Goal: Task Accomplishment & Management: Manage account settings

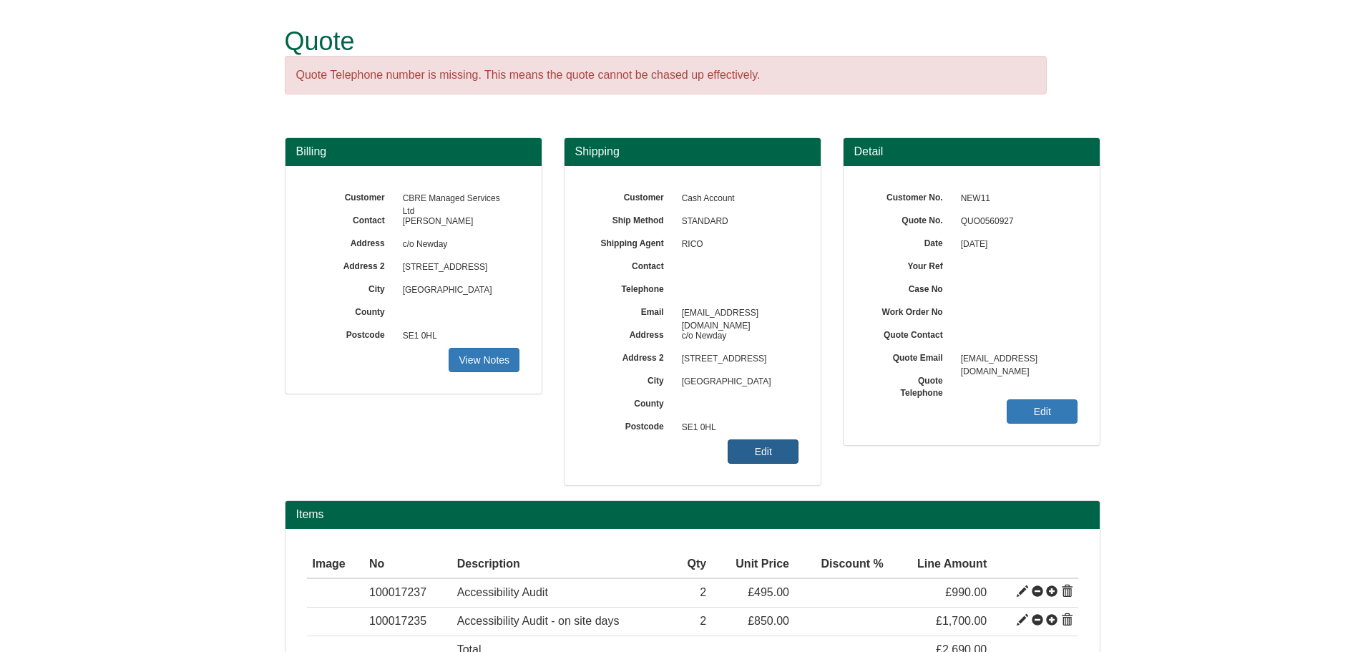
click at [746, 443] on link "Edit" at bounding box center [763, 451] width 71 height 24
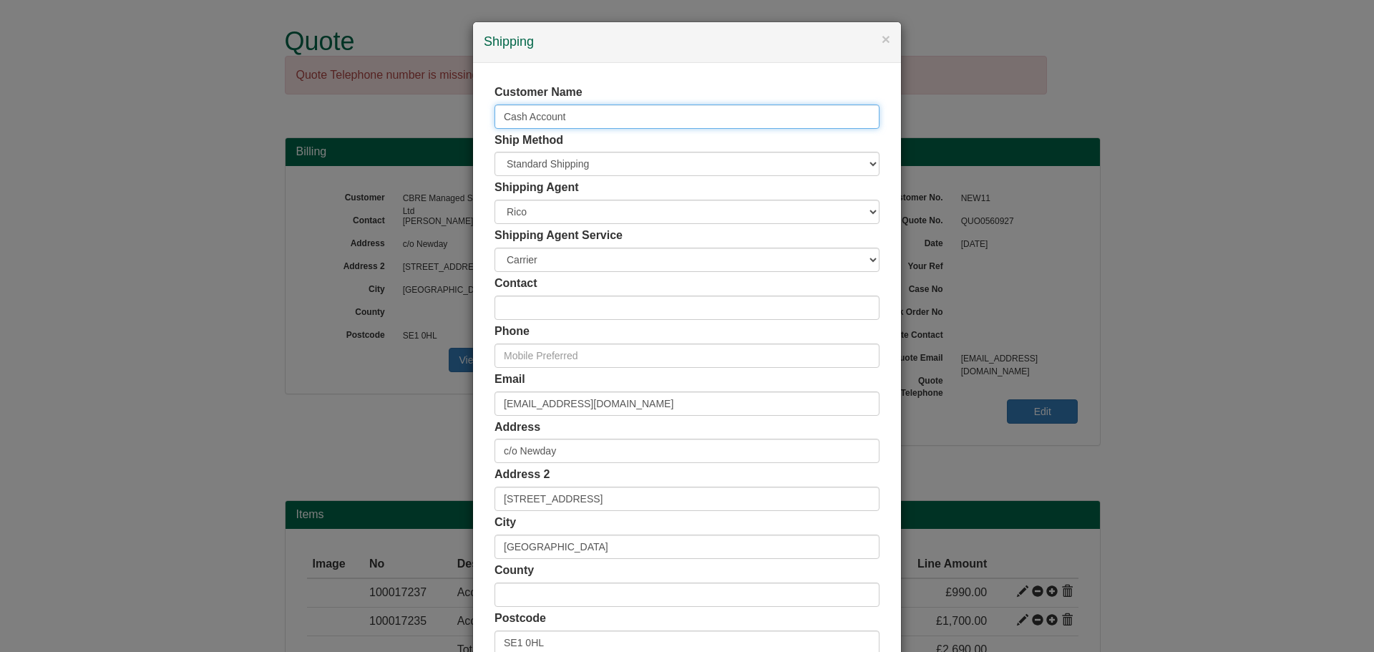
drag, startPoint x: 580, startPoint y: 122, endPoint x: 355, endPoint y: 119, distance: 224.7
click at [355, 119] on div "× Shipping Customer Name Cash Account Ship Method Free of Charge £5 Flat Rate £…" at bounding box center [687, 326] width 1374 height 652
type input "A"
type input "DDA Assessment - [GEOGRAPHIC_DATA] and [GEOGRAPHIC_DATA]"
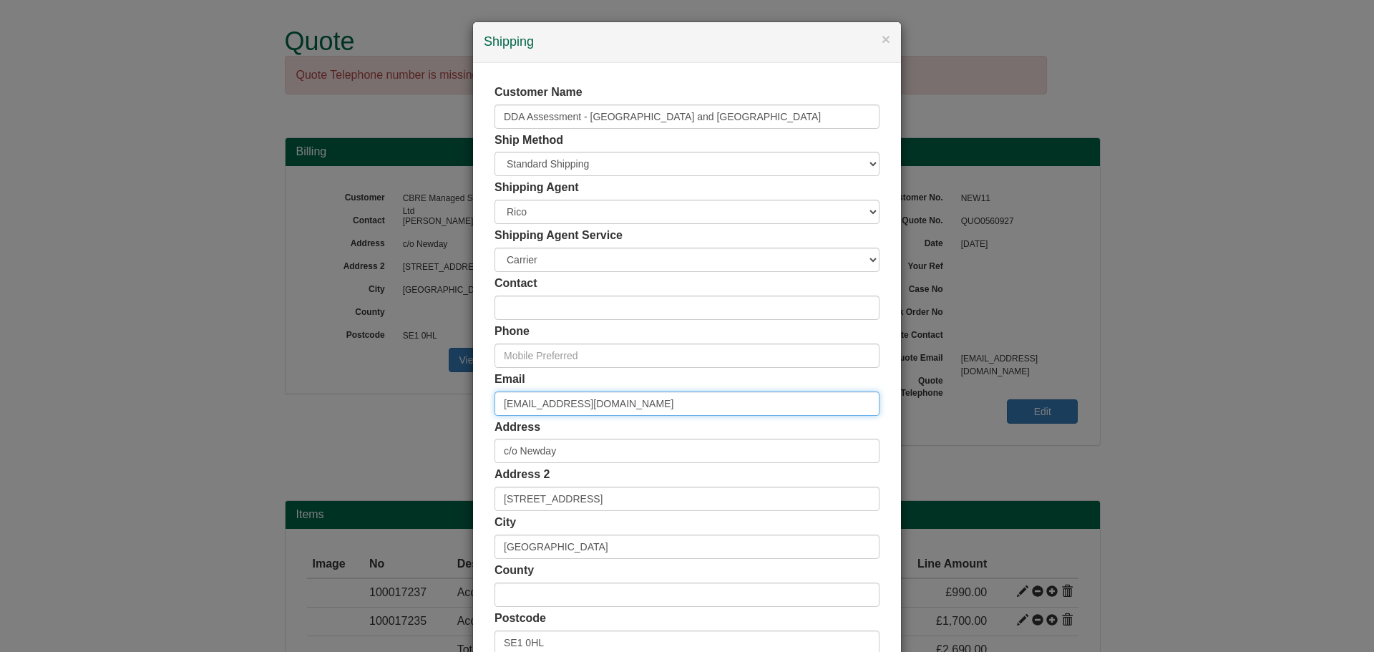
drag, startPoint x: 636, startPoint y: 407, endPoint x: 398, endPoint y: 401, distance: 238.3
click at [418, 403] on div "× Shipping Customer Name DDA Assessment - [GEOGRAPHIC_DATA] and [GEOGRAPHIC_DAT…" at bounding box center [687, 326] width 1374 height 652
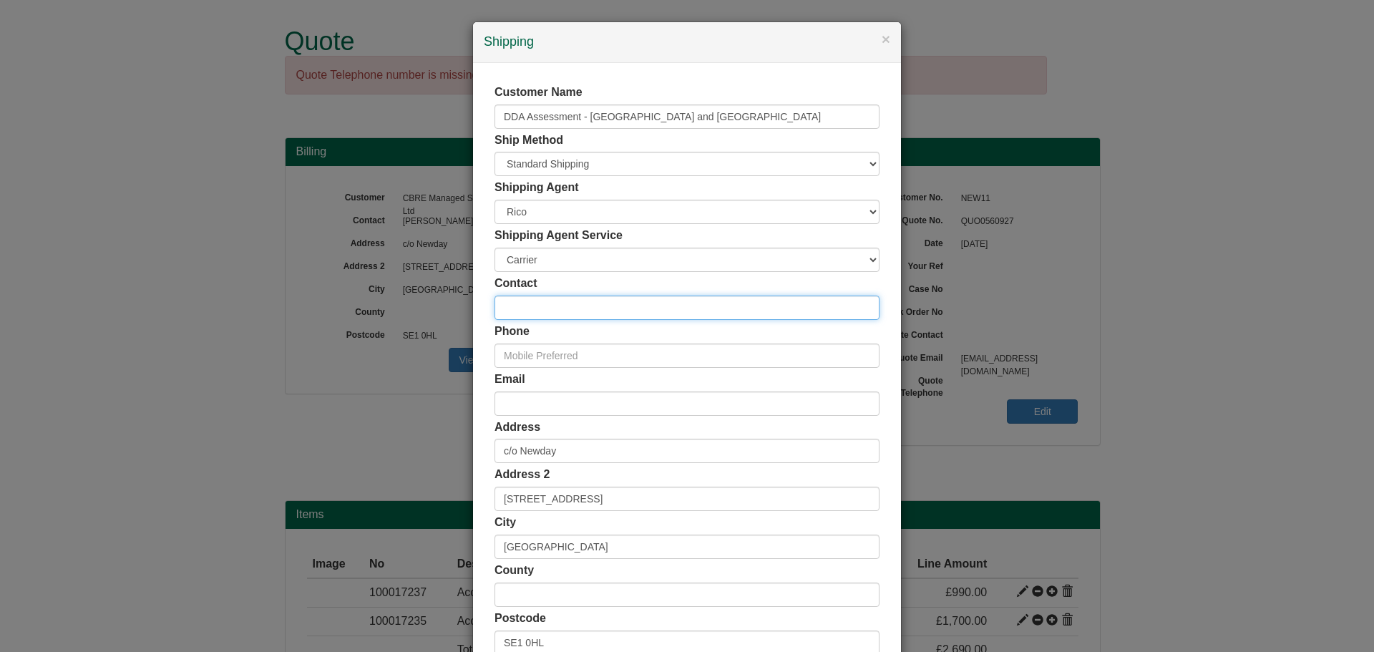
click at [538, 309] on input "text" at bounding box center [686, 308] width 385 height 24
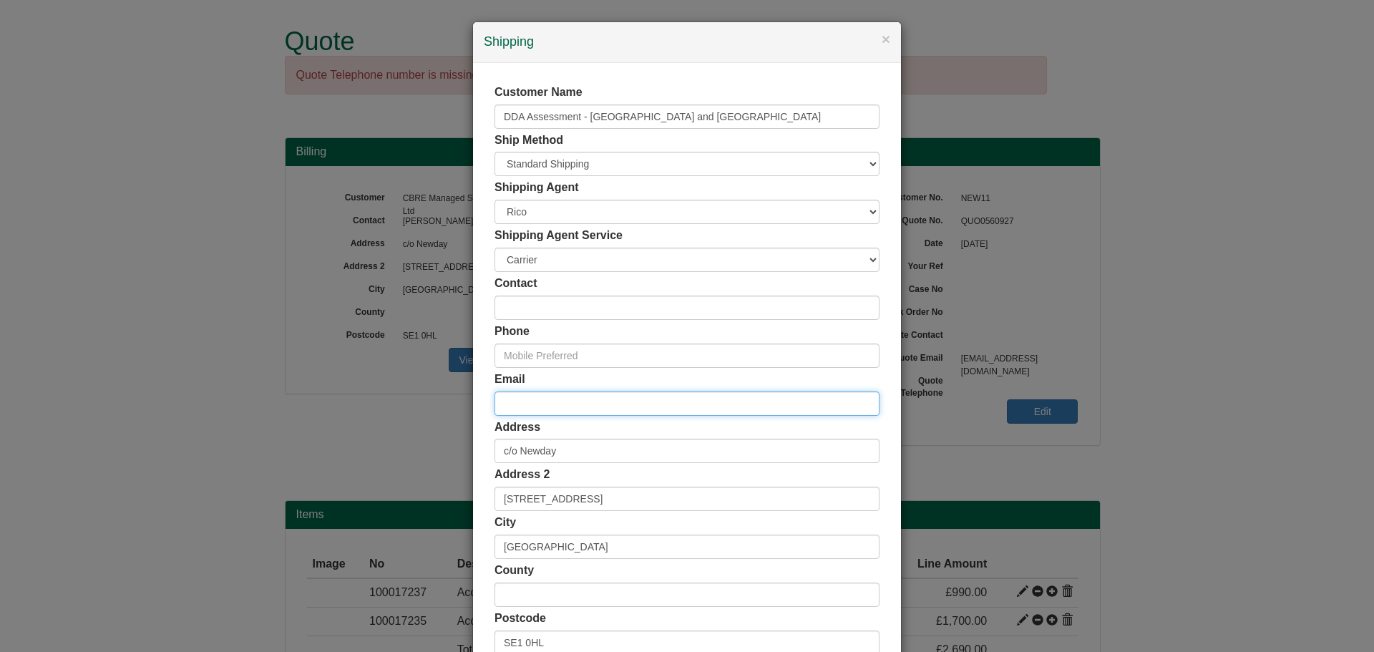
drag, startPoint x: 524, startPoint y: 401, endPoint x: 500, endPoint y: 401, distance: 24.3
click at [524, 401] on input "email" at bounding box center [686, 403] width 385 height 24
paste input "[PERSON_NAME][EMAIL_ADDRESS][PERSON_NAME][DOMAIN_NAME]"
type input "[PERSON_NAME][EMAIL_ADDRESS][PERSON_NAME][DOMAIN_NAME]"
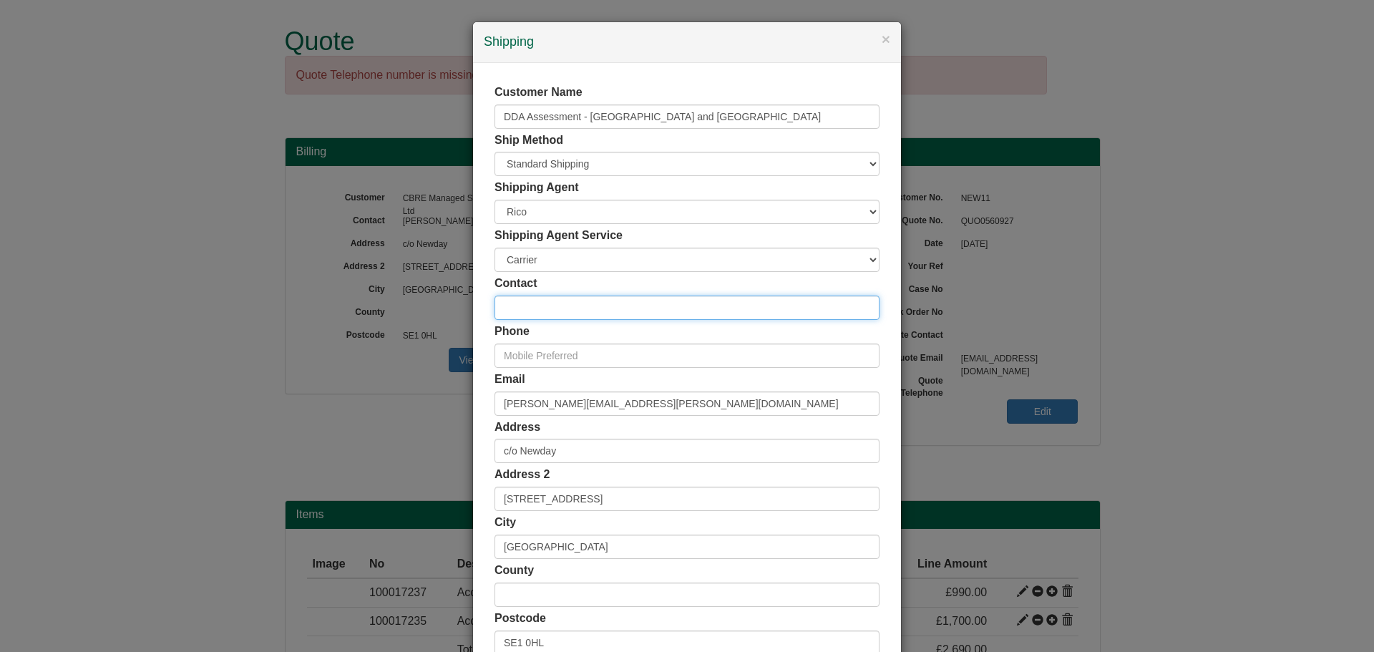
click at [527, 307] on input "text" at bounding box center [686, 308] width 385 height 24
type input "[PERSON_NAME]"
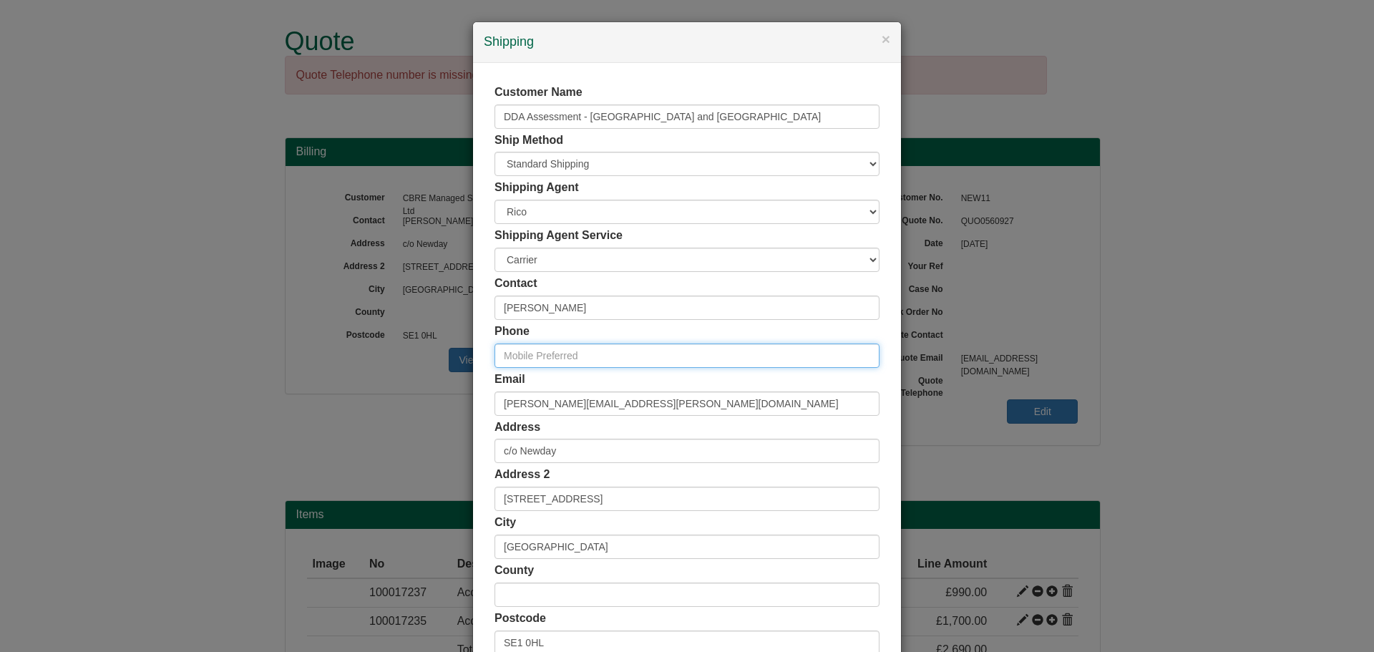
click at [568, 360] on input "text" at bounding box center [686, 355] width 385 height 24
paste input "[PHONE_NUMBER]"
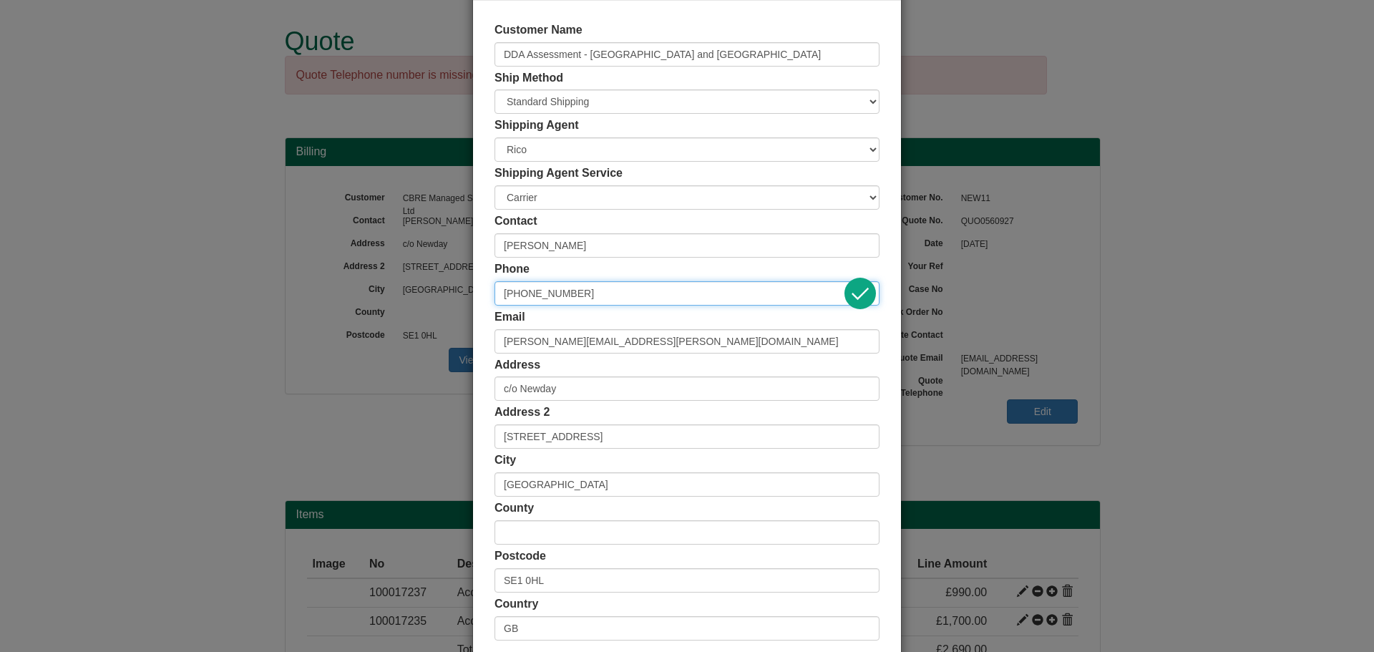
scroll to position [141, 0]
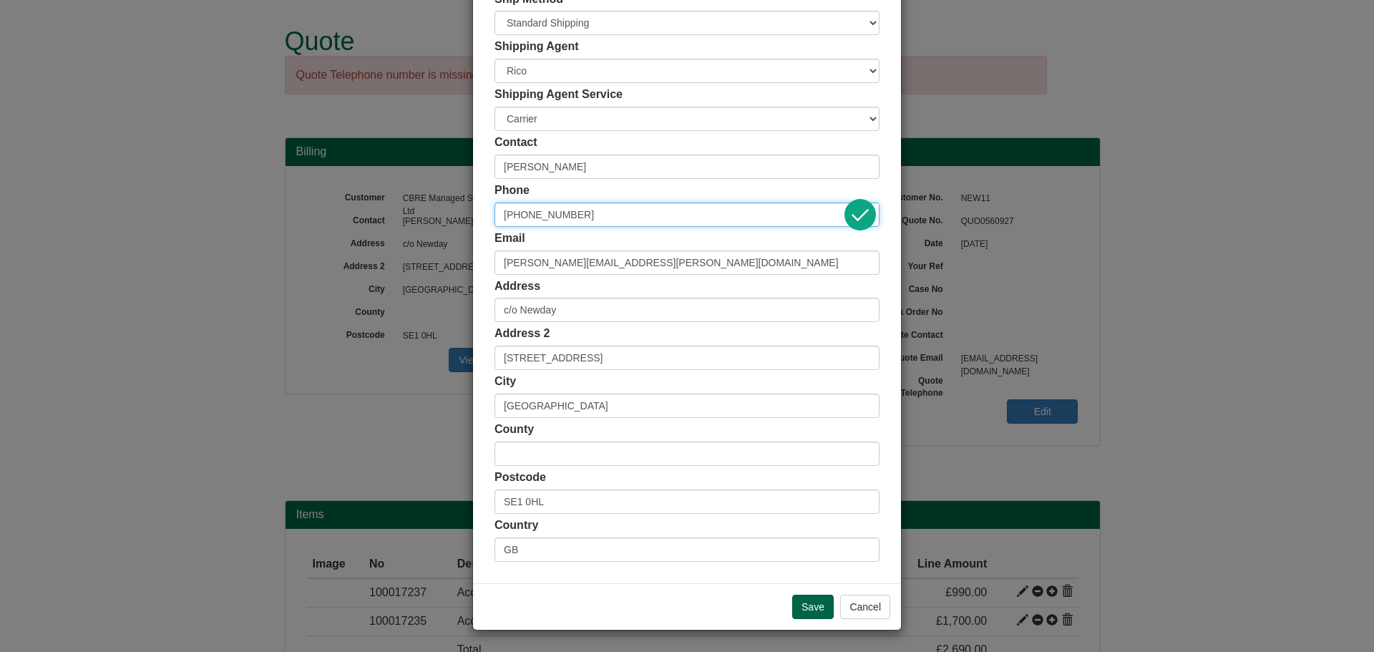
type input "[PHONE_NUMBER]"
drag, startPoint x: 540, startPoint y: 311, endPoint x: 316, endPoint y: 309, distance: 224.0
click at [316, 309] on div "× Shipping Customer Name DDA Assessment - [GEOGRAPHIC_DATA] and [GEOGRAPHIC_DAT…" at bounding box center [687, 326] width 1374 height 652
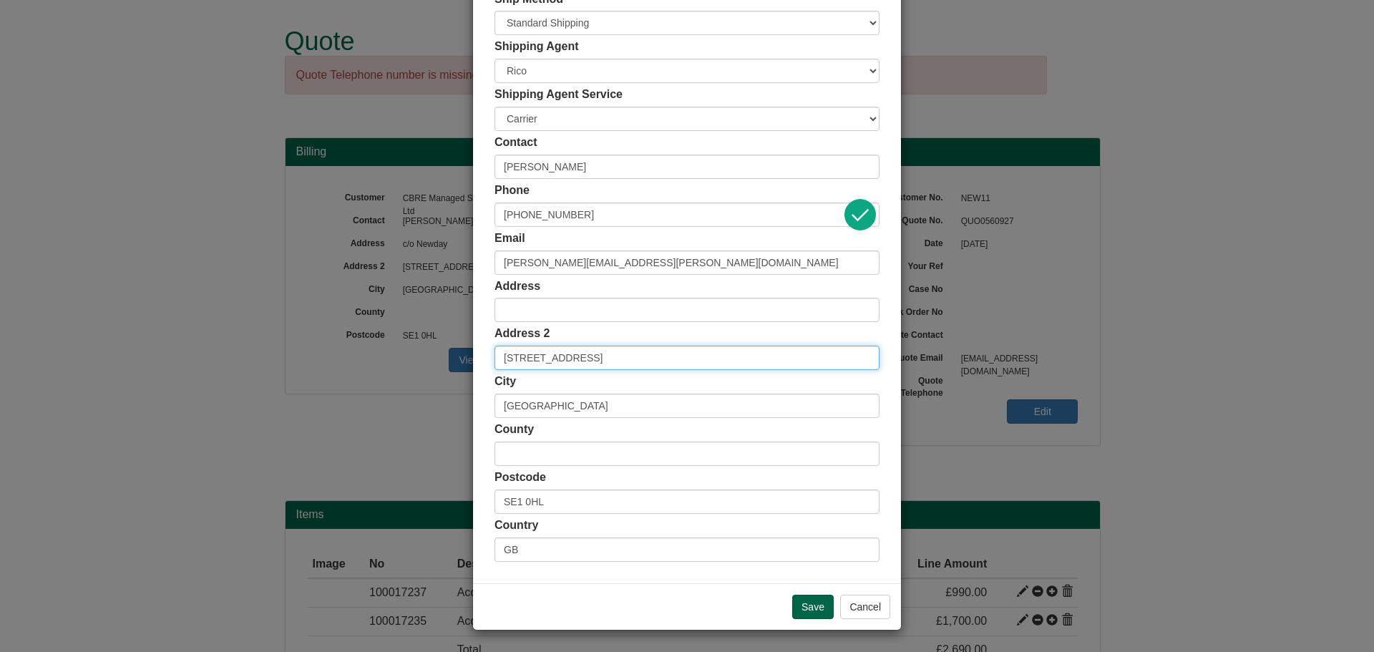
drag, startPoint x: 605, startPoint y: 359, endPoint x: 373, endPoint y: 347, distance: 232.1
click at [373, 347] on div "× Shipping Customer Name DDA Assessment - [GEOGRAPHIC_DATA] and [GEOGRAPHIC_DAT…" at bounding box center [687, 326] width 1374 height 652
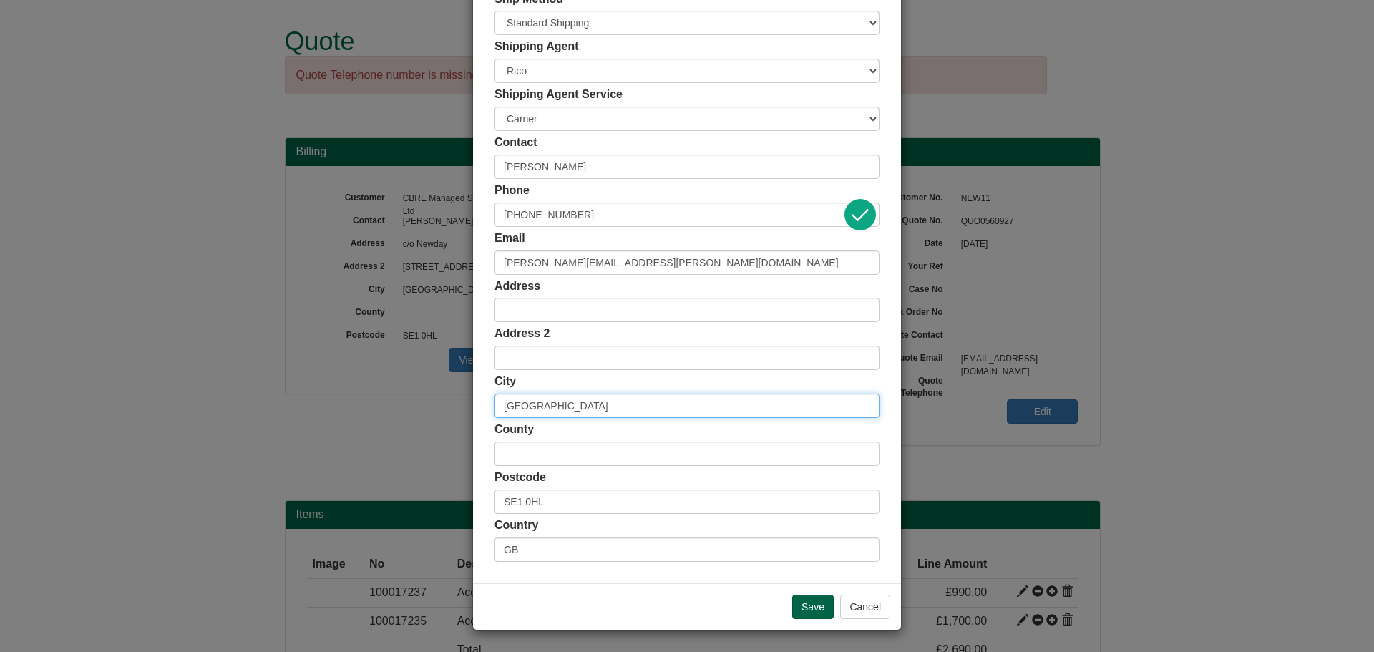
drag, startPoint x: 511, startPoint y: 402, endPoint x: 477, endPoint y: 411, distance: 34.7
click at [459, 396] on div "× Shipping Customer Name DDA Assessment - [GEOGRAPHIC_DATA] and [GEOGRAPHIC_DAT…" at bounding box center [687, 326] width 1374 height 652
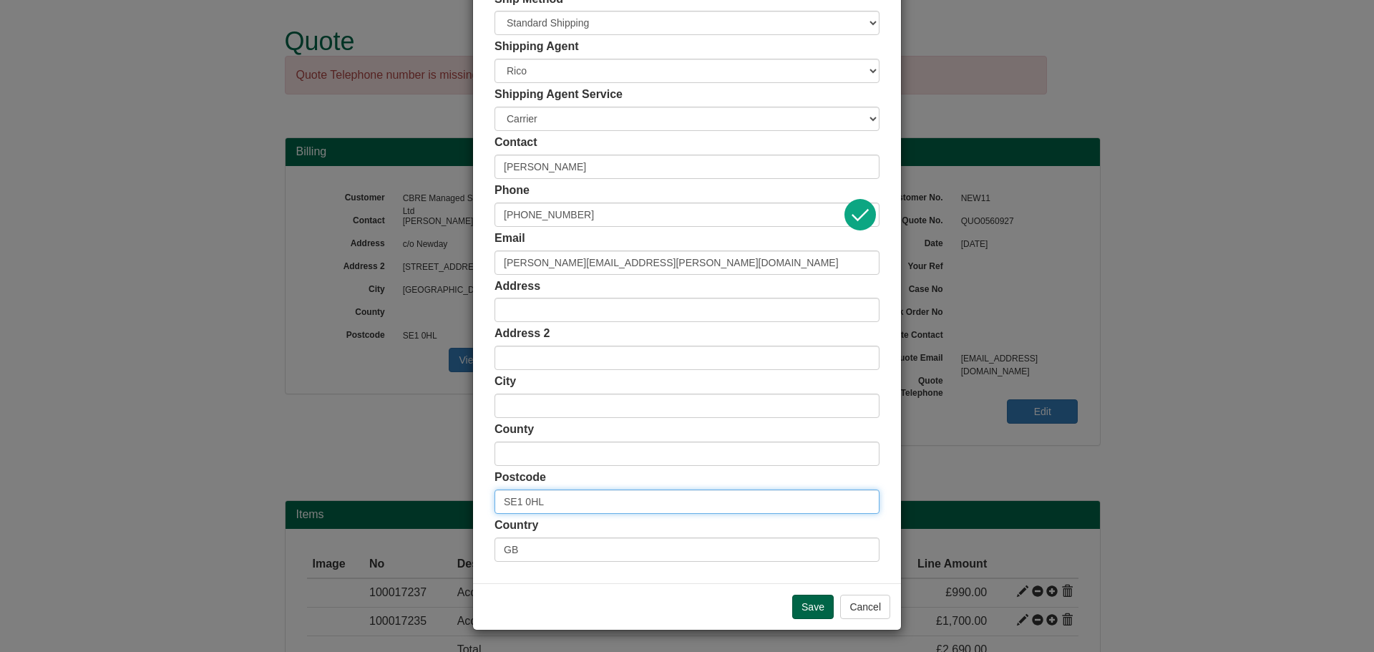
drag, startPoint x: 542, startPoint y: 508, endPoint x: 446, endPoint y: 503, distance: 95.3
click at [446, 503] on div "× Shipping Customer Name DDA Assessment - [GEOGRAPHIC_DATA] and [GEOGRAPHIC_DAT…" at bounding box center [687, 326] width 1374 height 652
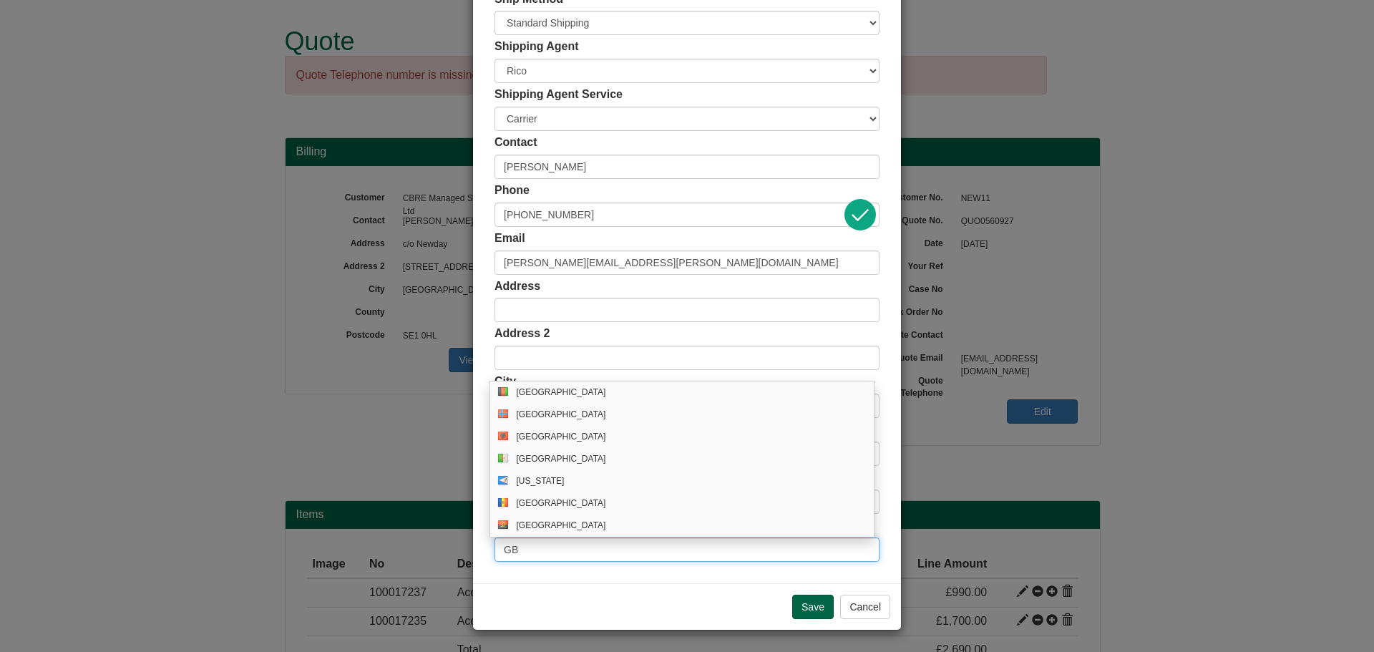
drag, startPoint x: 526, startPoint y: 545, endPoint x: 460, endPoint y: 547, distance: 65.9
click at [460, 547] on div "× Shipping Customer Name DDA Assessment - [GEOGRAPHIC_DATA] and [GEOGRAPHIC_DAT…" at bounding box center [687, 326] width 1374 height 652
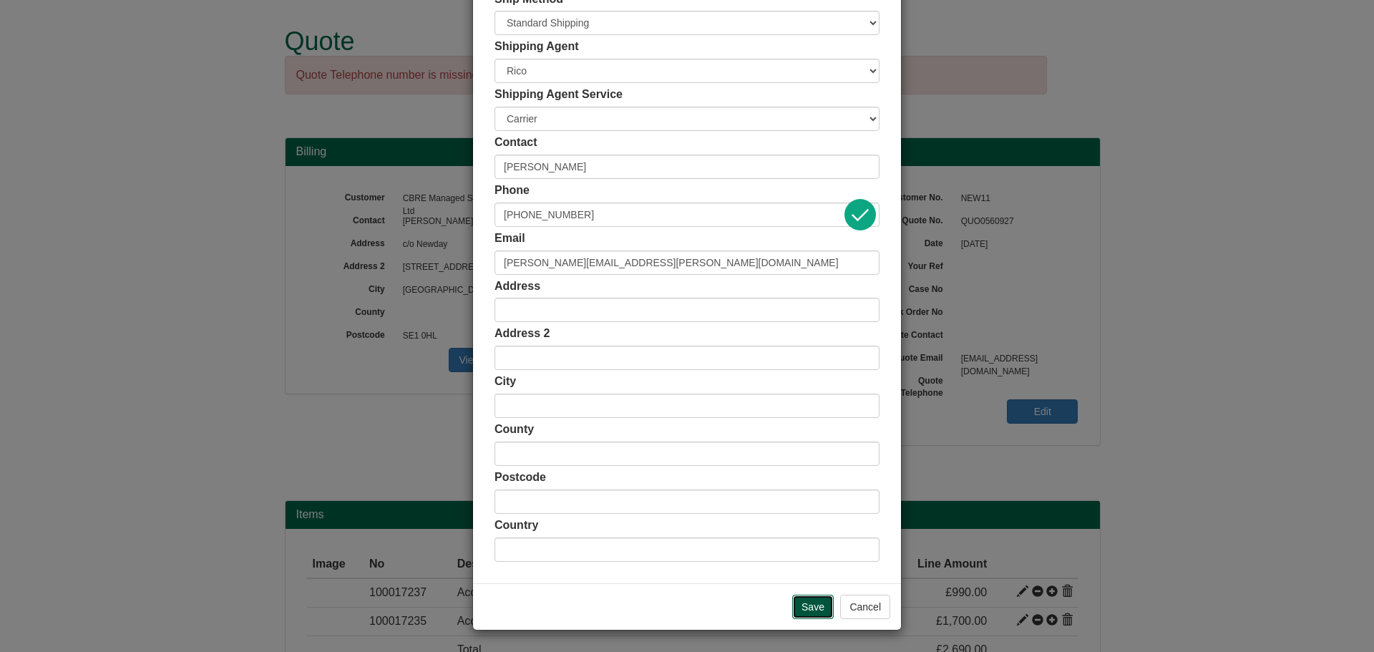
click at [804, 610] on input "Save" at bounding box center [812, 607] width 41 height 24
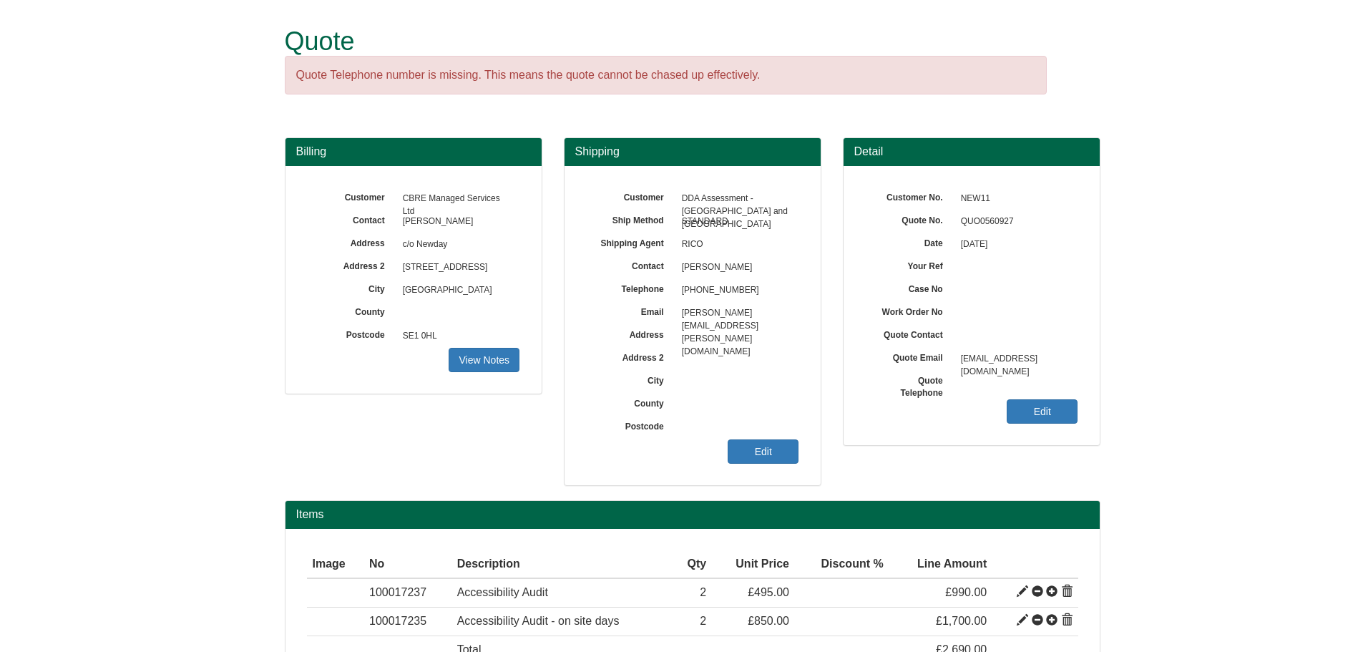
scroll to position [72, 0]
